Goal: Book appointment/travel/reservation

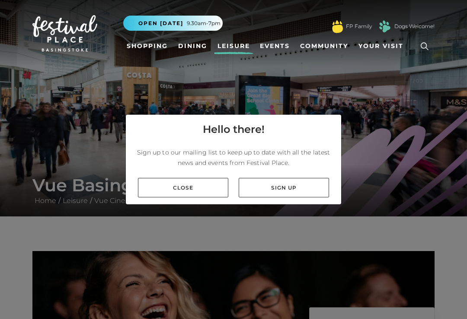
click at [207, 197] on link "Close" at bounding box center [183, 187] width 90 height 19
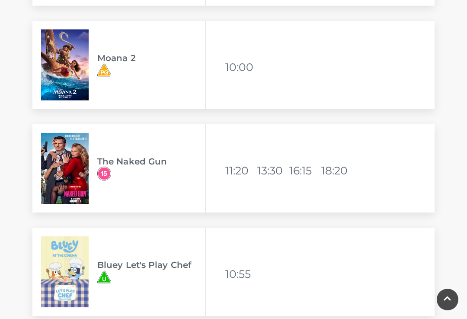
scroll to position [2026, 0]
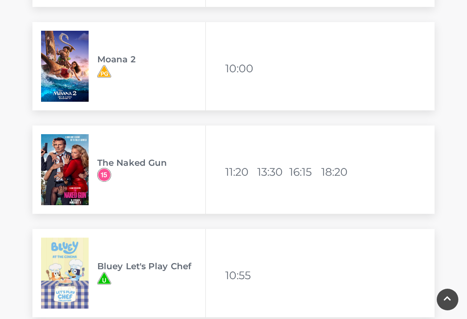
click at [65, 176] on img at bounding box center [65, 169] width 48 height 71
click at [83, 162] on img at bounding box center [65, 169] width 48 height 71
click at [111, 173] on img at bounding box center [104, 175] width 14 height 14
click at [144, 159] on h3 "The Naked Gun" at bounding box center [151, 162] width 108 height 10
click at [382, 179] on div "The Naked Gun Available viewing times 11:20 13:30 16:15 18:20" at bounding box center [233, 169] width 402 height 88
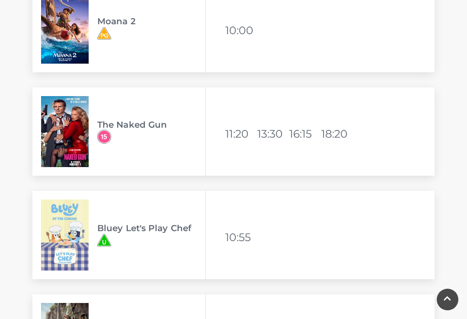
scroll to position [2058, 0]
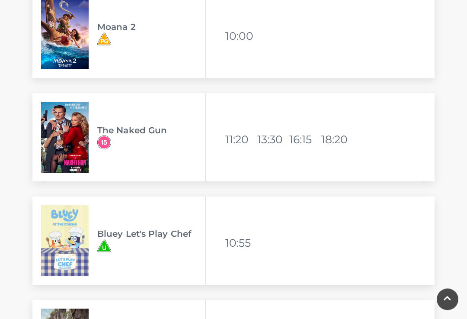
click at [352, 145] on div "The Naked Gun Available viewing times 11:20 13:30 16:15 18:20" at bounding box center [233, 137] width 402 height 88
click at [73, 133] on img at bounding box center [65, 137] width 48 height 71
click at [65, 133] on img at bounding box center [65, 137] width 48 height 71
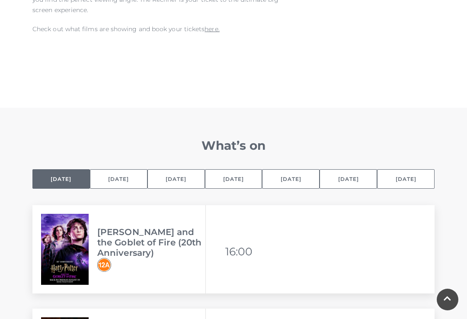
scroll to position [540, 0]
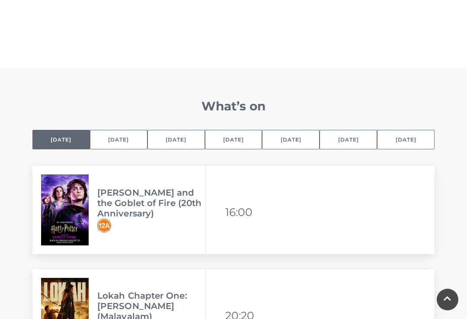
click at [118, 141] on button "[DATE]" at bounding box center [119, 139] width 58 height 19
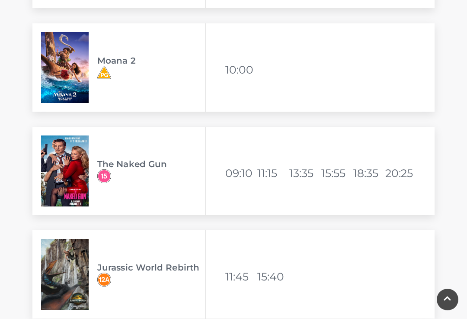
scroll to position [2026, 0]
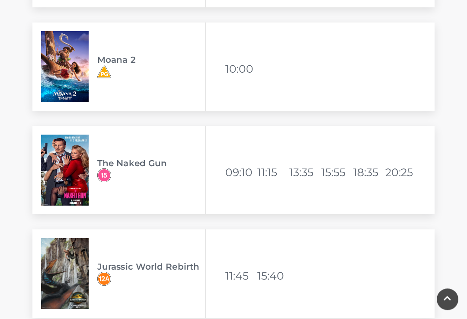
click at [66, 172] on img at bounding box center [65, 170] width 48 height 71
click at [69, 166] on img at bounding box center [65, 170] width 48 height 71
click at [269, 174] on li "11:15" at bounding box center [272, 172] width 30 height 21
click at [248, 167] on li "09:10" at bounding box center [240, 172] width 30 height 21
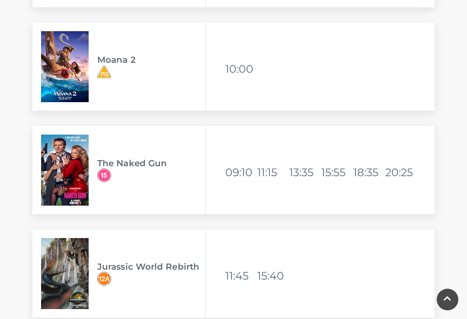
click at [344, 176] on li "15:55" at bounding box center [336, 172] width 30 height 21
click at [304, 175] on li "13:35" at bounding box center [304, 172] width 30 height 21
click at [370, 179] on li "18:35" at bounding box center [368, 172] width 30 height 21
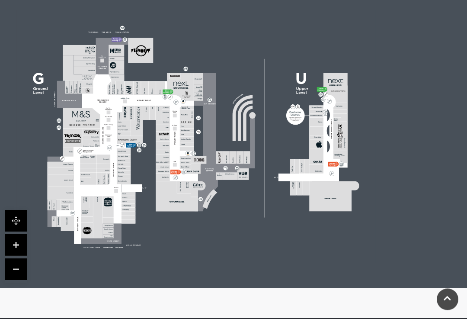
scroll to position [3084, 0]
